Goal: Transaction & Acquisition: Purchase product/service

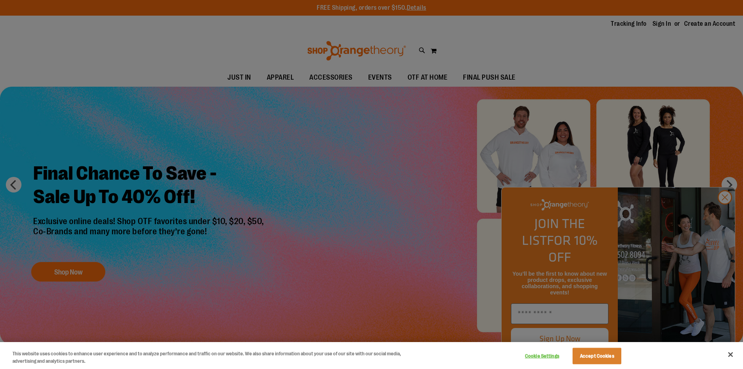
click at [537, 69] on div at bounding box center [371, 184] width 743 height 369
click at [733, 352] on button "Close" at bounding box center [730, 354] width 17 height 17
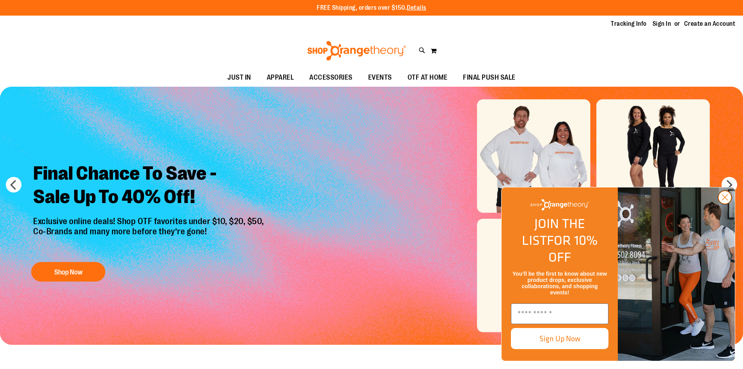
click at [720, 204] on circle "Close dialog" at bounding box center [724, 197] width 13 height 13
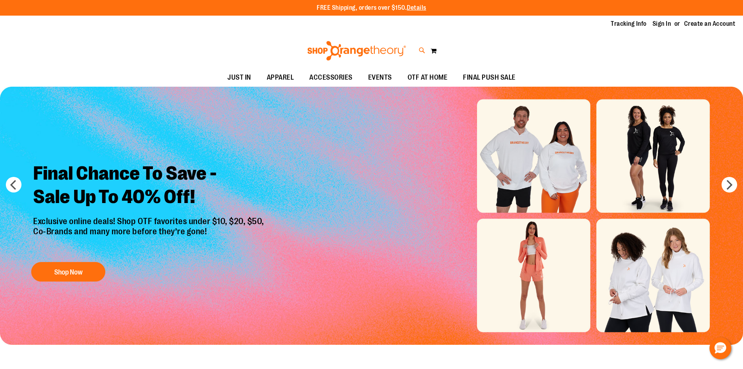
click at [419, 53] on icon at bounding box center [422, 50] width 7 height 9
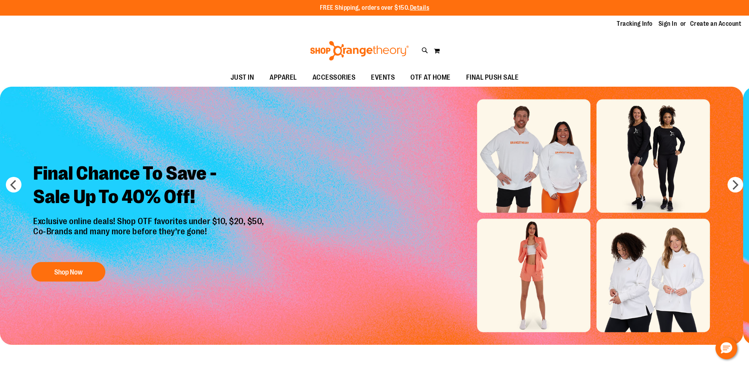
type input "**********"
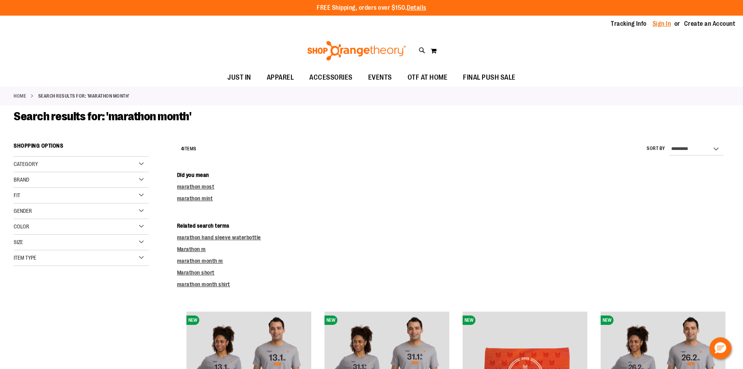
click at [658, 21] on link "Sign In" at bounding box center [662, 24] width 19 height 9
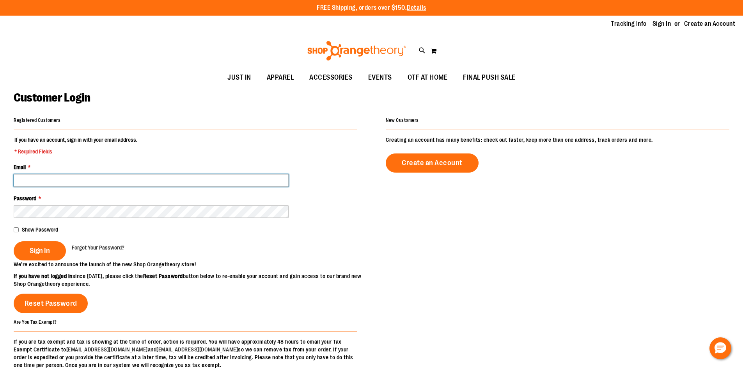
click at [192, 186] on input "Email *" at bounding box center [151, 180] width 275 height 12
